Goal: Task Accomplishment & Management: Complete application form

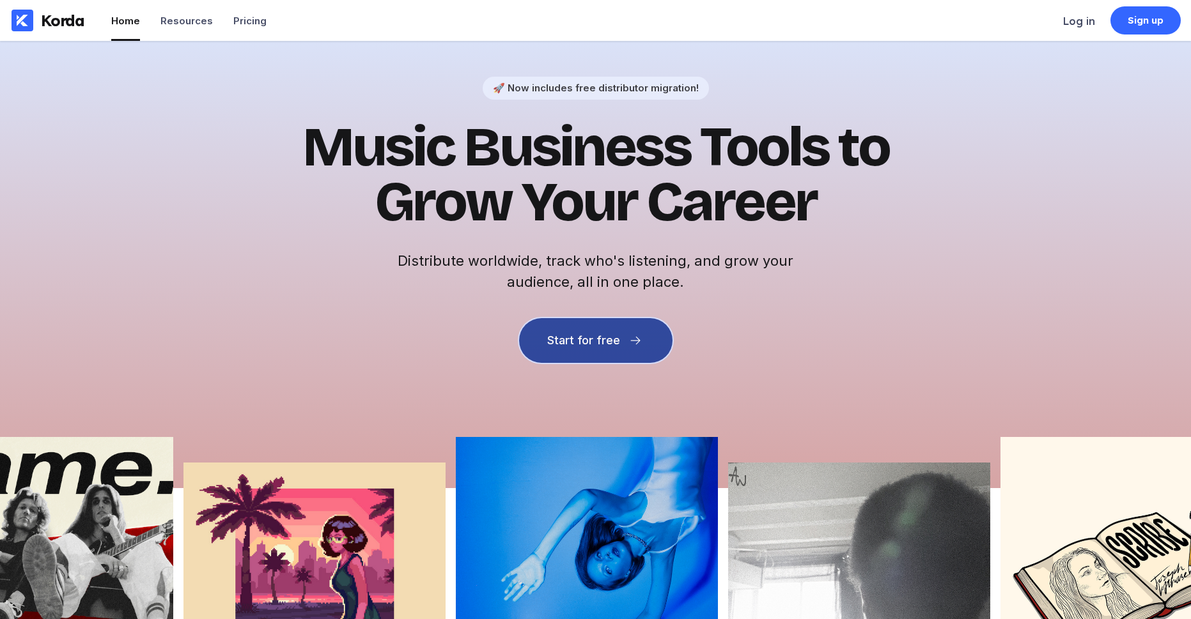
drag, startPoint x: 548, startPoint y: 348, endPoint x: 561, endPoint y: 352, distance: 13.3
click at [553, 350] on button "Start for free" at bounding box center [595, 340] width 153 height 45
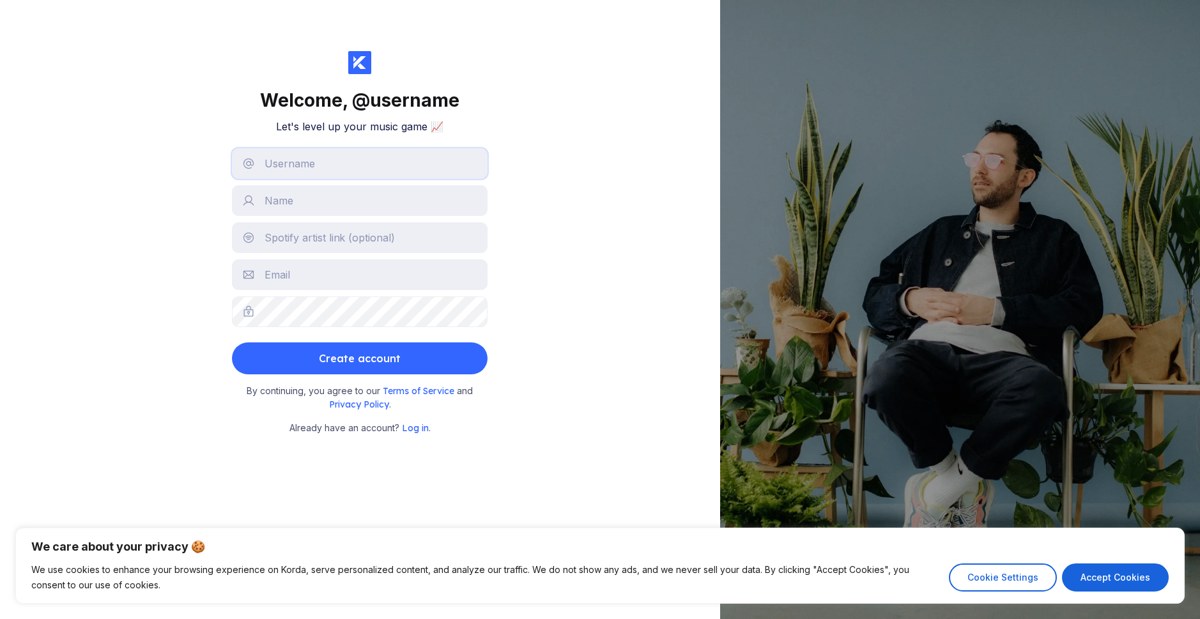
click at [329, 162] on input "text" at bounding box center [360, 163] width 256 height 31
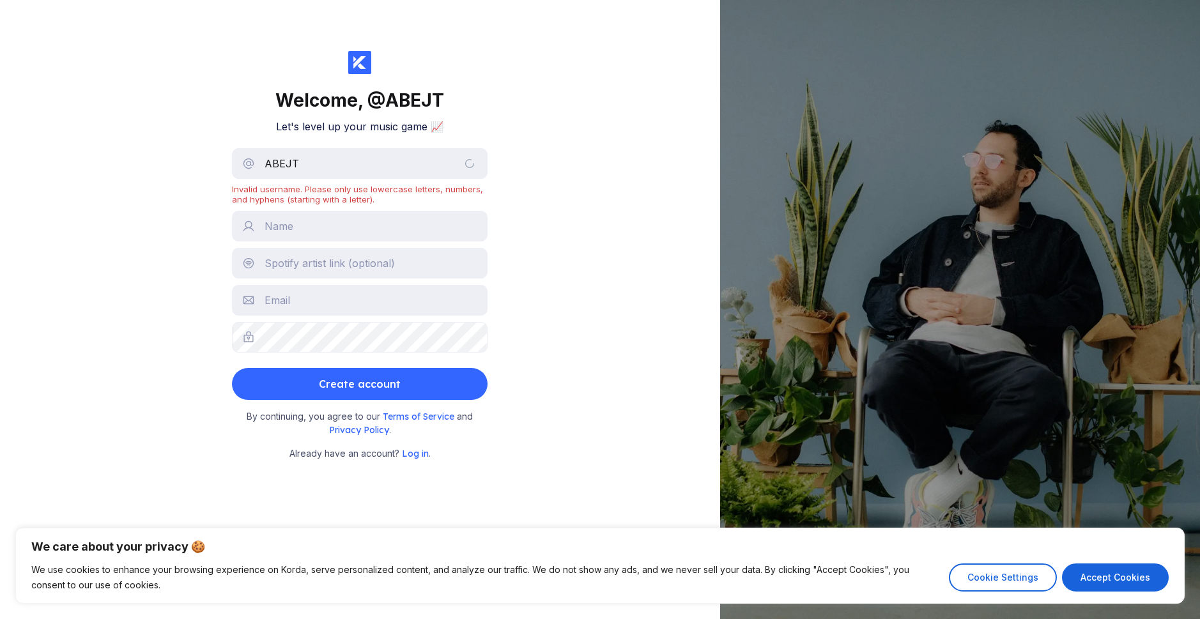
click at [596, 156] on div "Welcome, @ ABEJT Let's level up your music game 📈 ABEJT Invalid username. Pleas…" at bounding box center [360, 309] width 720 height 619
click at [322, 157] on input "ABEJT" at bounding box center [360, 163] width 256 height 31
type input "A"
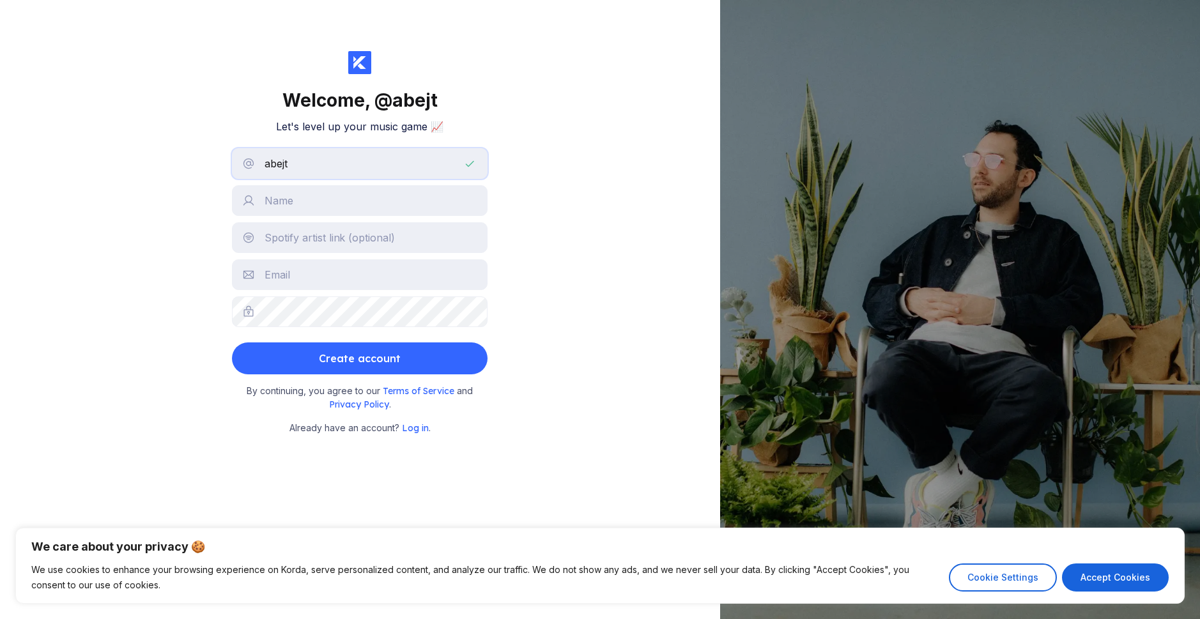
type input "abejt"
click at [290, 207] on input "text" at bounding box center [360, 200] width 256 height 31
type input "Alberth"
click at [313, 231] on input "text" at bounding box center [360, 237] width 256 height 31
click at [289, 238] on input "text" at bounding box center [360, 237] width 256 height 31
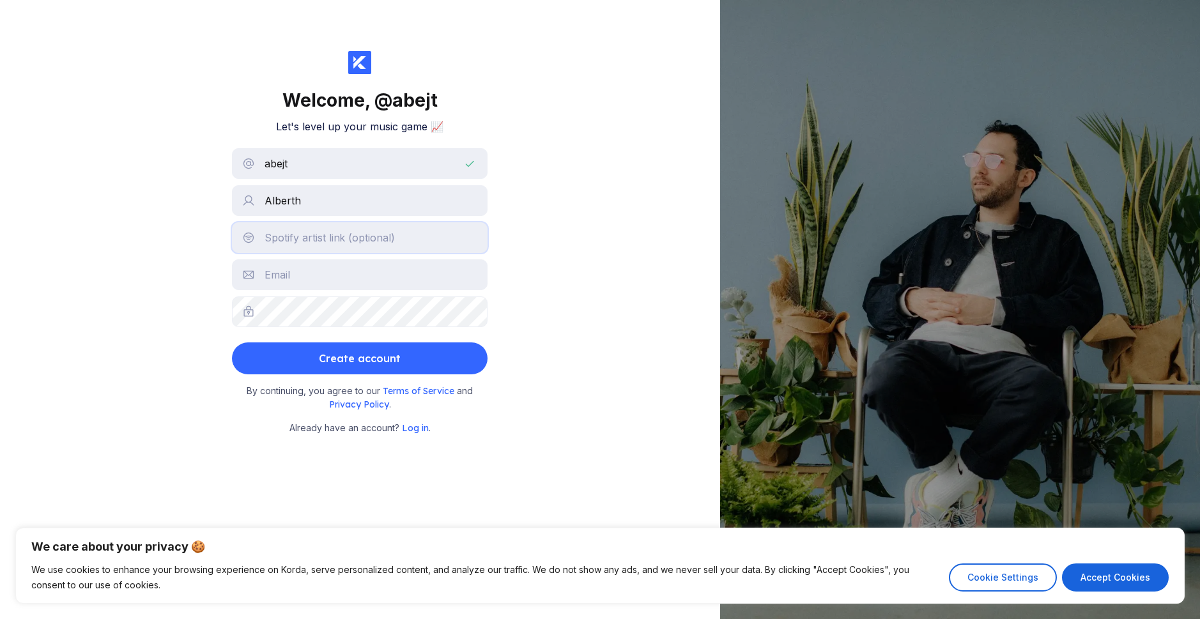
paste input "[URL][DOMAIN_NAME]"
type input "[URL][DOMAIN_NAME]"
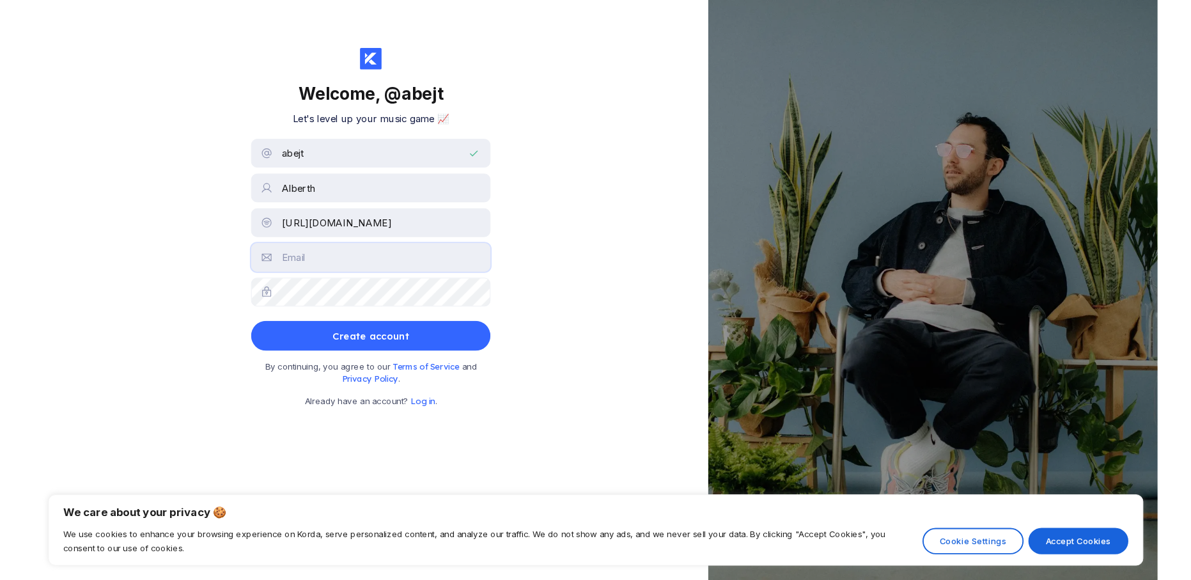
scroll to position [0, 0]
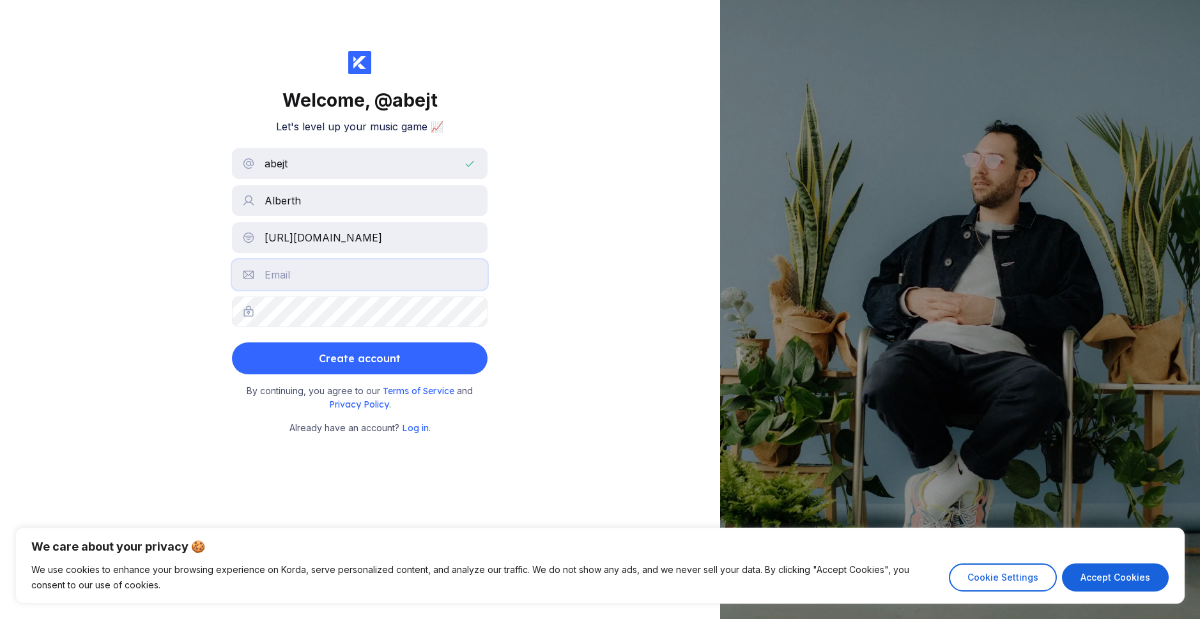
click at [370, 286] on input "text" at bounding box center [360, 274] width 256 height 31
type input "[EMAIL_ADDRESS][DOMAIN_NAME]"
click at [232, 343] on button "Create account" at bounding box center [360, 359] width 256 height 32
